Goal: Information Seeking & Learning: Find specific fact

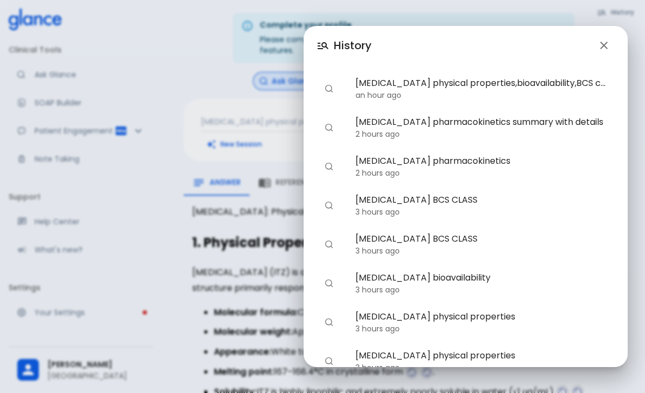
click at [519, 317] on span "Itraconazole physical properties" at bounding box center [481, 316] width 251 height 13
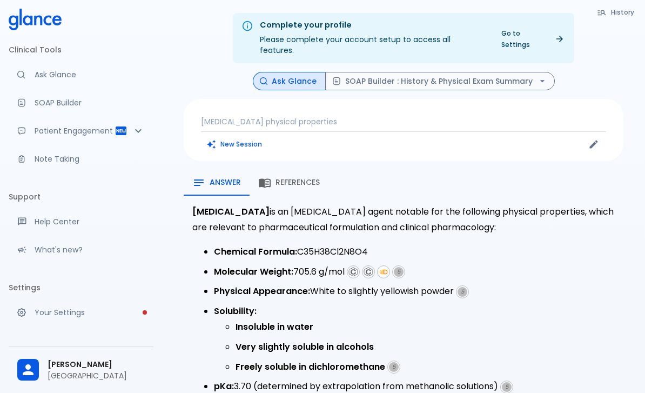
click at [606, 11] on icon "button" at bounding box center [602, 13] width 10 height 10
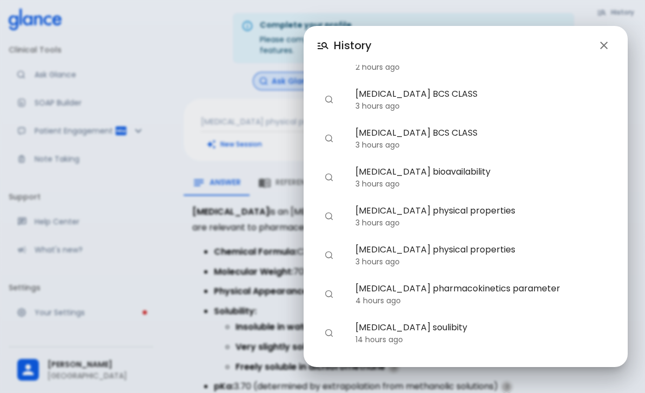
scroll to position [108, 0]
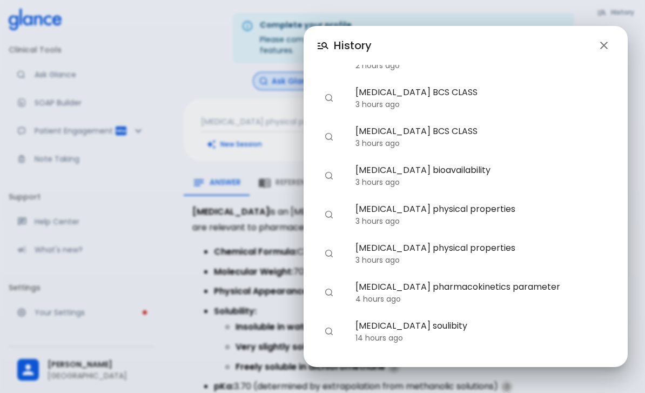
click at [538, 284] on span "Itraconazole pharmacokinetics parameter" at bounding box center [481, 287] width 251 height 13
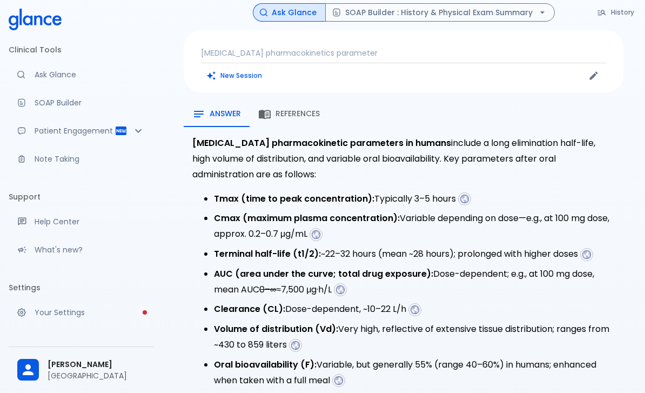
scroll to position [74, 0]
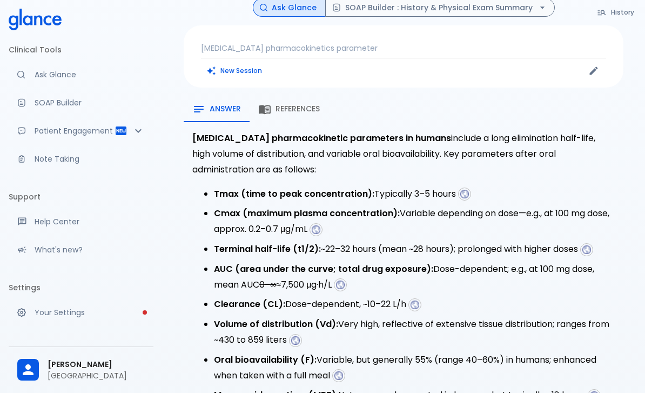
click at [343, 371] on img at bounding box center [339, 376] width 10 height 10
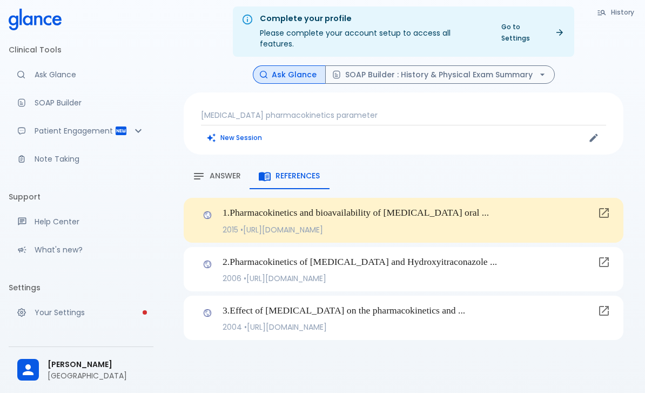
scroll to position [2, 0]
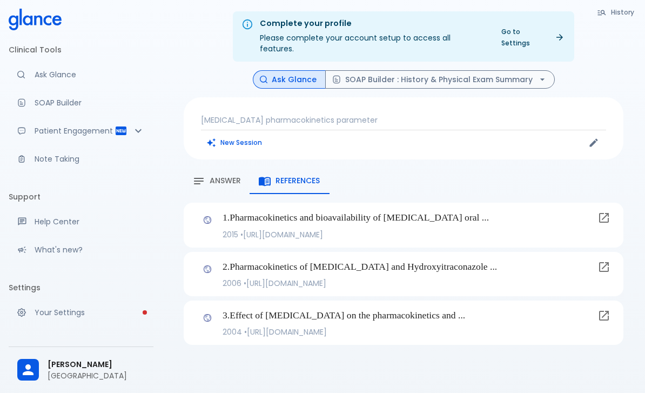
click at [606, 211] on icon at bounding box center [604, 217] width 13 height 13
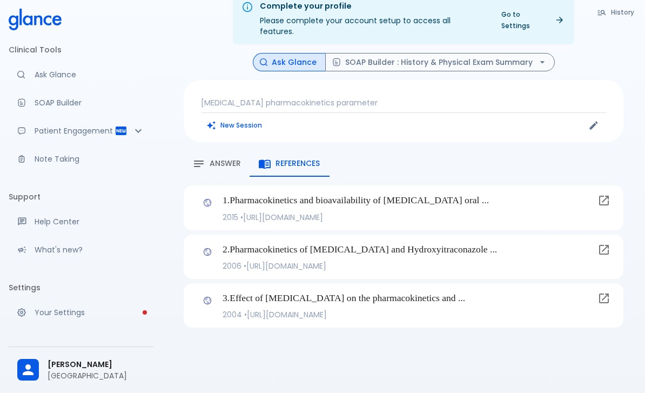
scroll to position [0, 0]
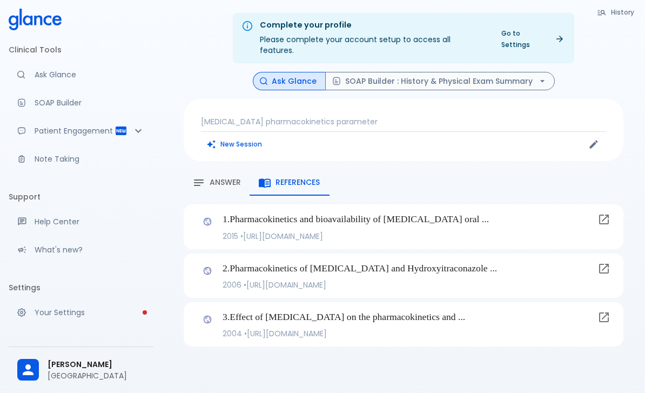
click at [613, 19] on button "History" at bounding box center [616, 12] width 49 height 16
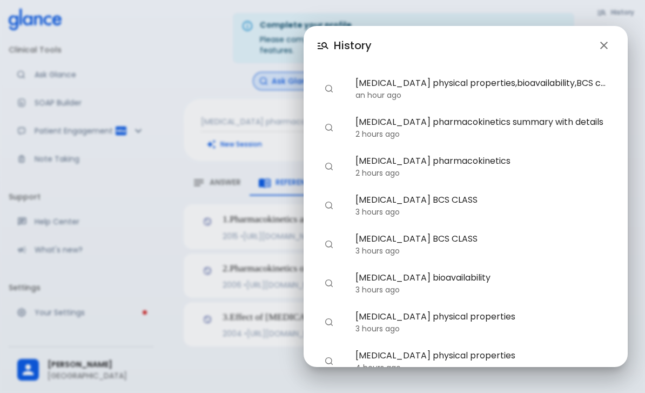
click at [171, 164] on div "History Itraconazole physical properties,bioavailability,BCS class writing as a…" at bounding box center [322, 196] width 645 height 393
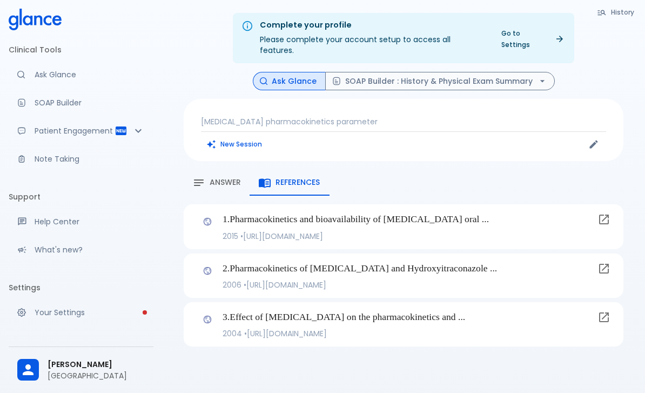
click at [604, 264] on icon at bounding box center [605, 269] width 10 height 10
click at [605, 215] on icon at bounding box center [605, 220] width 10 height 10
click at [421, 310] on p "3 . Effect of itraconazole on the pharmacokinetics and ..." at bounding box center [408, 317] width 371 height 14
click at [610, 311] on icon at bounding box center [604, 317] width 13 height 13
click at [605, 262] on icon at bounding box center [604, 268] width 13 height 13
